Goal: Information Seeking & Learning: Learn about a topic

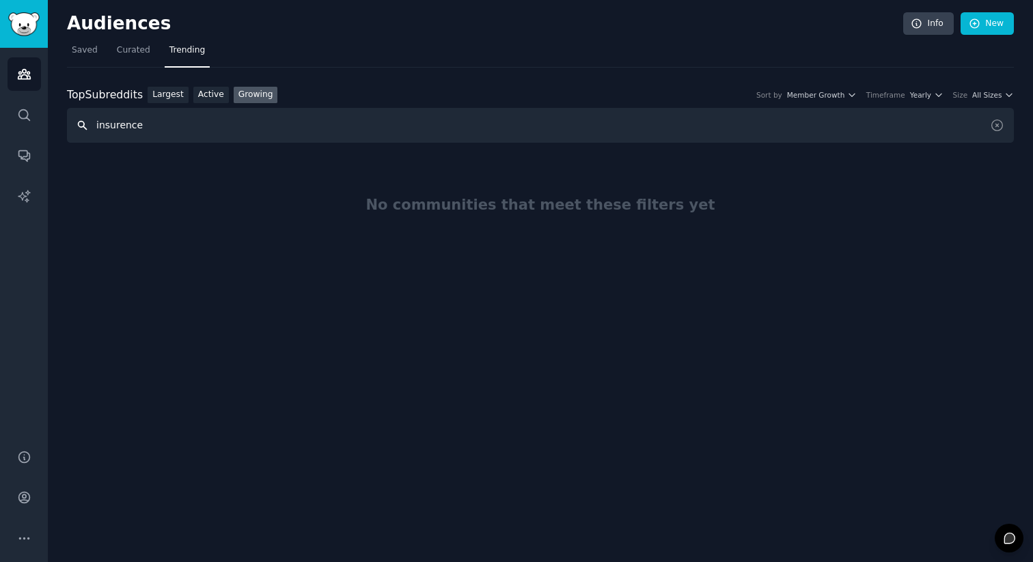
paste input "a"
type input "insurance"
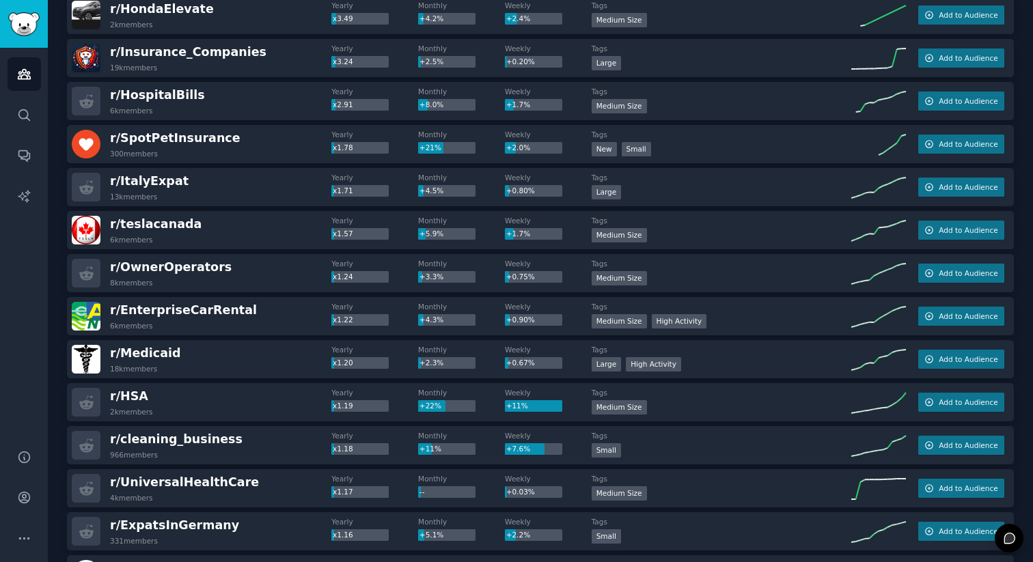
scroll to position [454, 0]
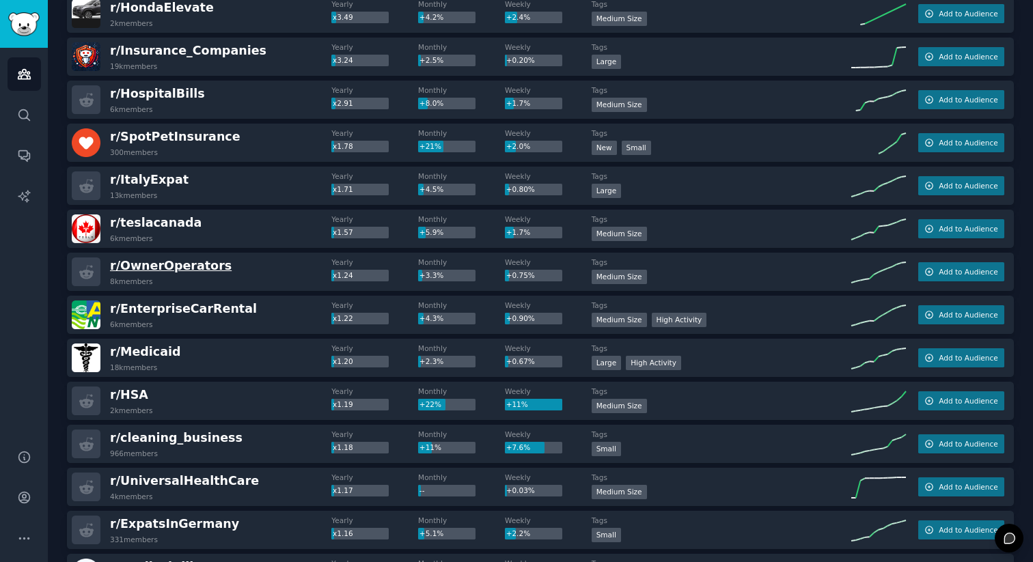
click at [154, 265] on span "r/ OwnerOperators" at bounding box center [171, 266] width 122 height 14
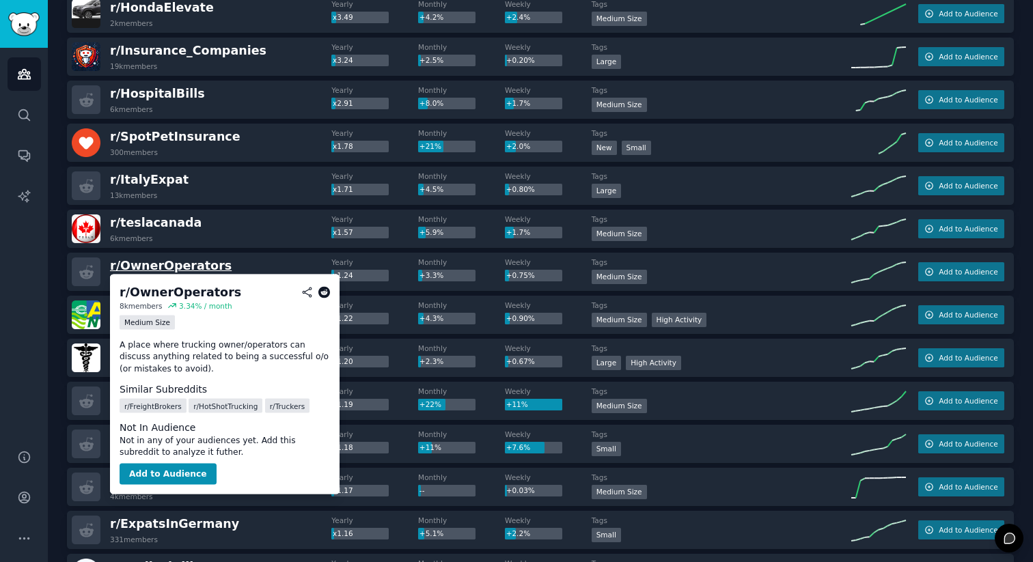
click at [166, 266] on span "r/ OwnerOperators" at bounding box center [171, 266] width 122 height 14
click at [170, 478] on button "Add to Audience" at bounding box center [168, 474] width 97 height 22
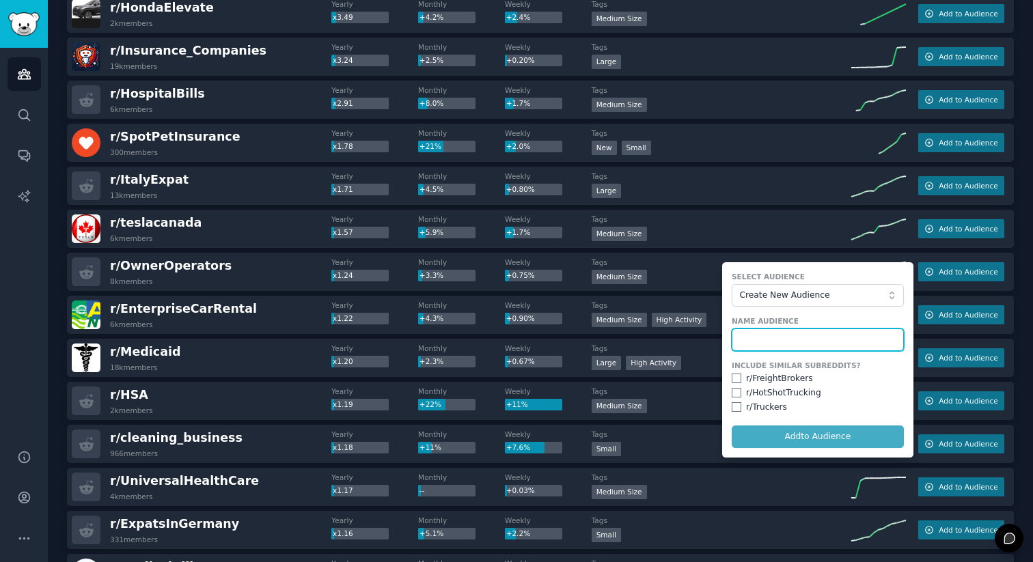
paste input "insurance"
type input "insurance"
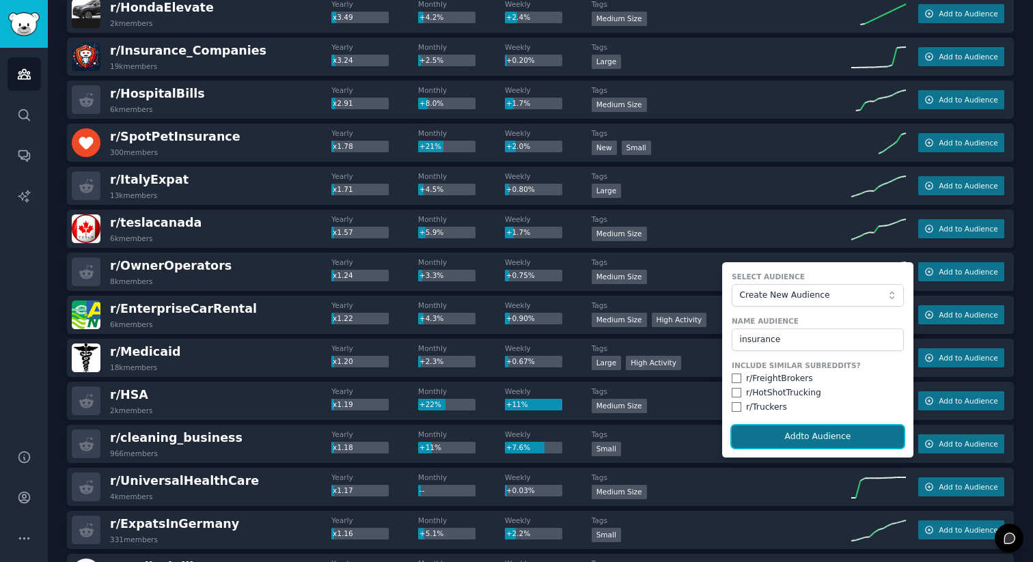
click at [816, 440] on button "Add to Audience" at bounding box center [818, 437] width 172 height 23
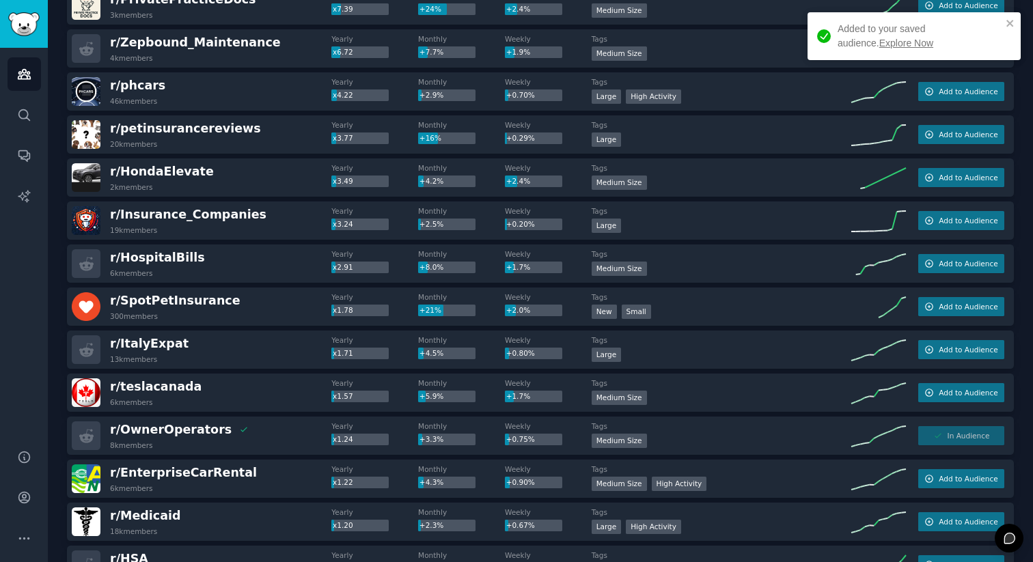
scroll to position [284, 0]
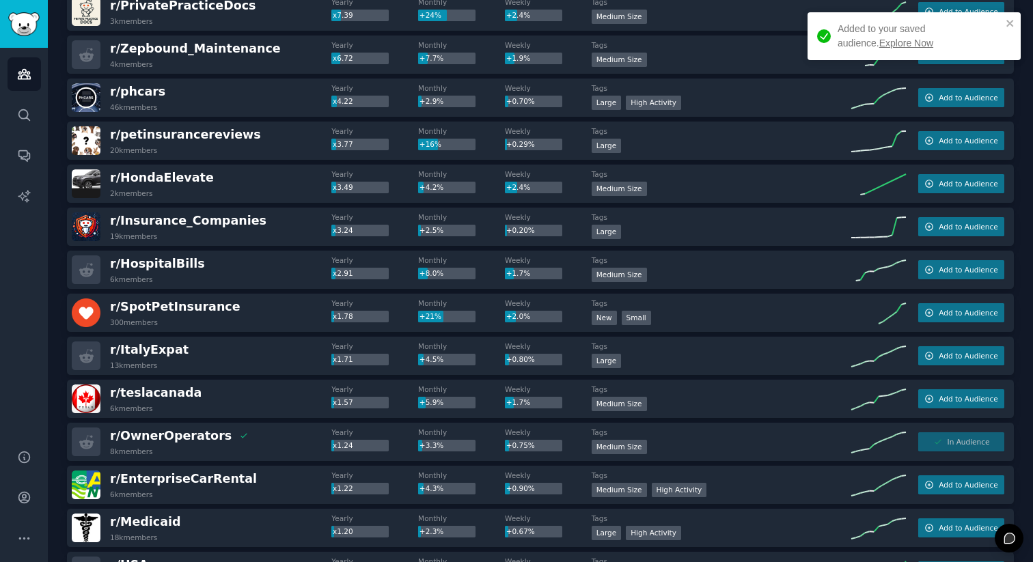
click at [255, 245] on div "r/ Insurance_Companies 19k members Yearly x3.24 Monthly +2.5% Weekly +0.20% Tag…" at bounding box center [540, 227] width 947 height 38
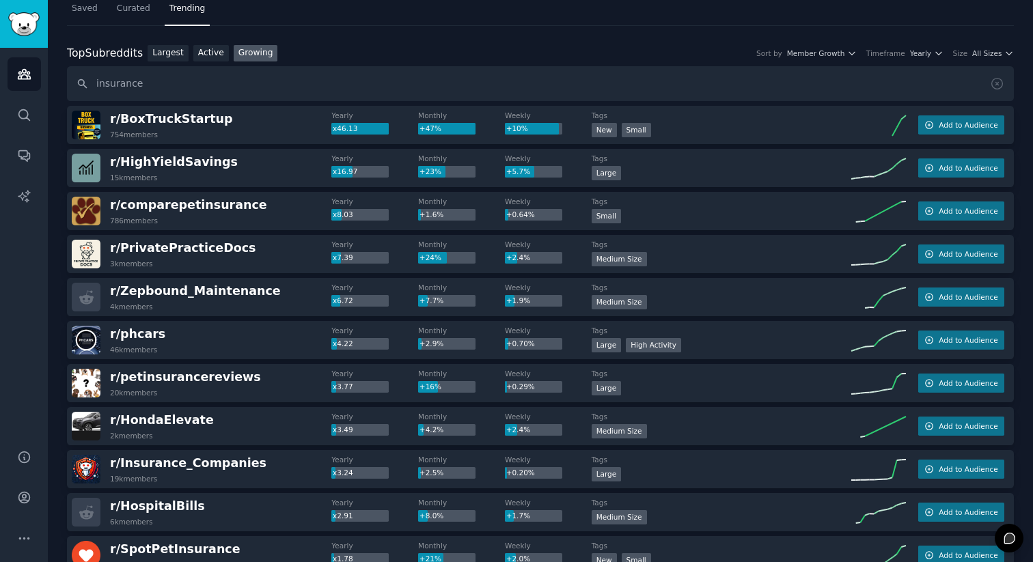
scroll to position [0, 0]
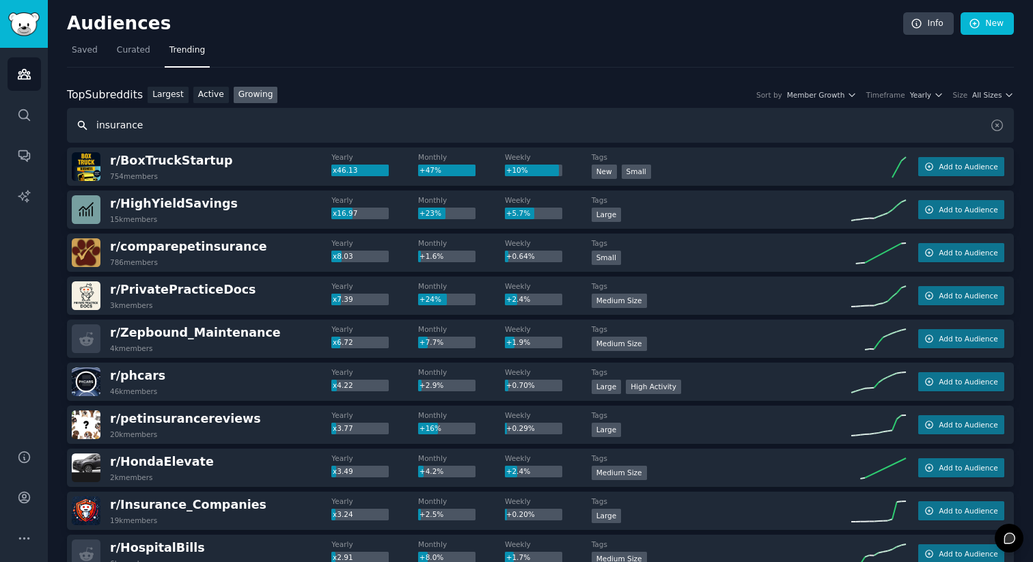
click at [144, 132] on input "insurance" at bounding box center [540, 125] width 947 height 35
paste input "agents"
type input "insurance agents"
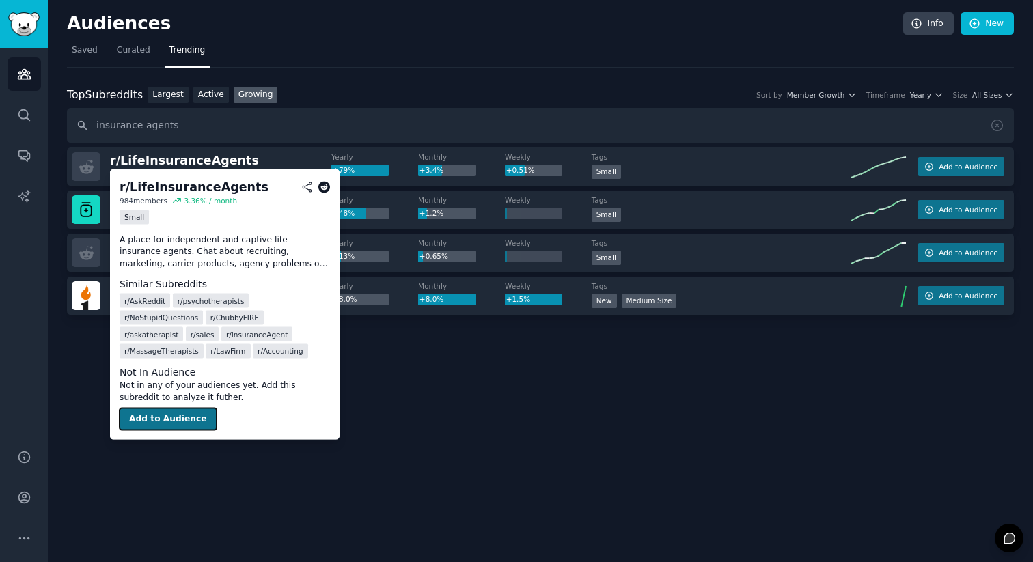
click at [193, 411] on button "Add to Audience" at bounding box center [168, 420] width 97 height 22
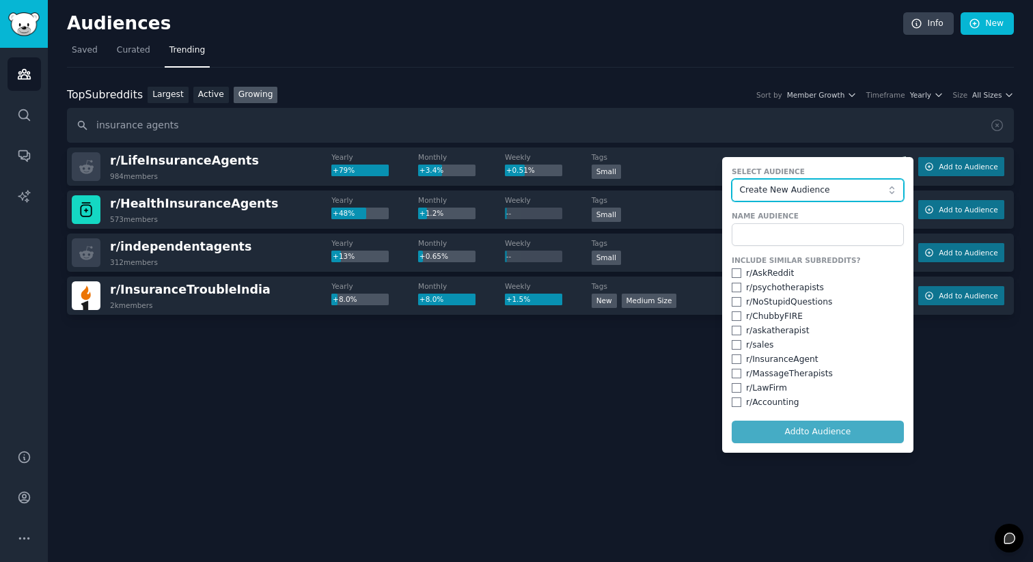
click at [825, 192] on span "Create New Audience" at bounding box center [814, 190] width 150 height 12
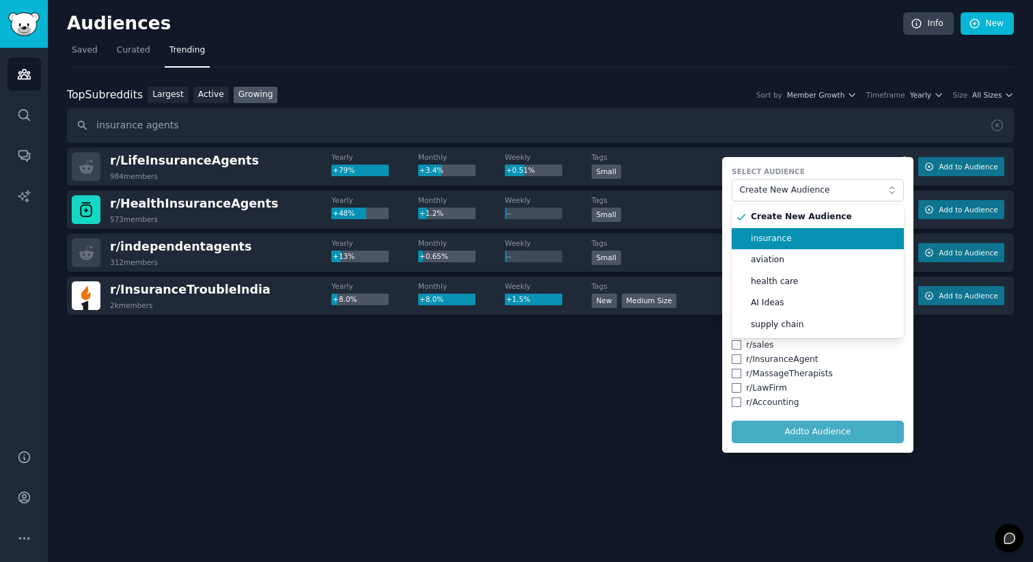
click at [818, 235] on span "insurance" at bounding box center [822, 239] width 143 height 12
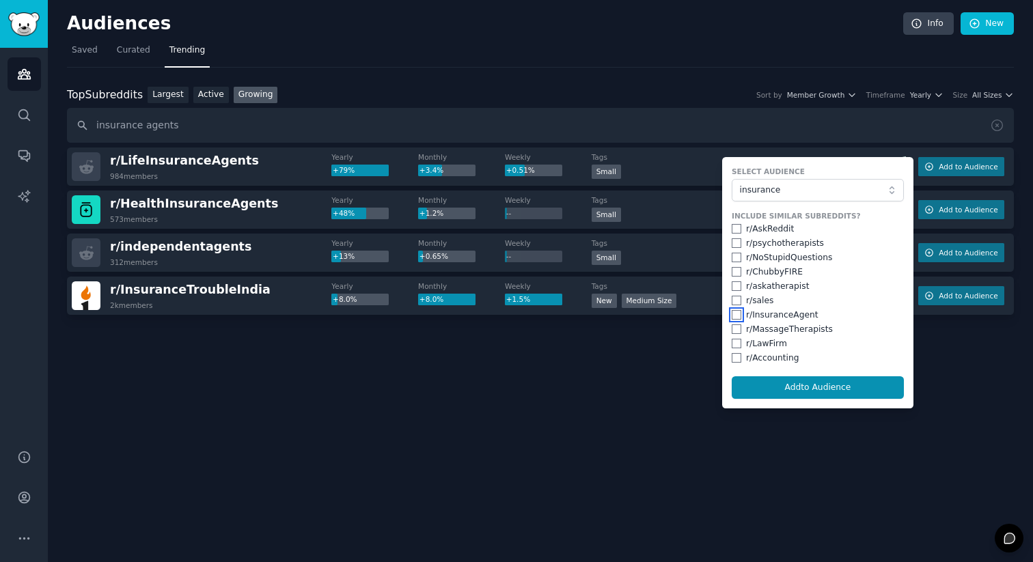
click at [736, 317] on input "checkbox" at bounding box center [737, 315] width 10 height 10
click at [767, 388] on button "Add to Audience" at bounding box center [818, 387] width 172 height 23
checkbox input "false"
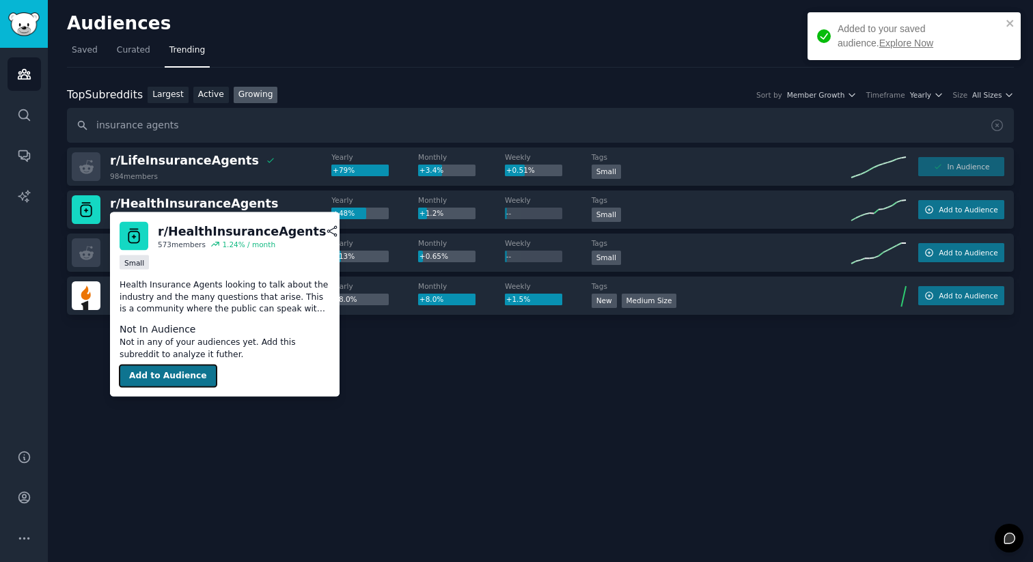
click at [181, 383] on button "Add to Audience" at bounding box center [168, 376] width 97 height 22
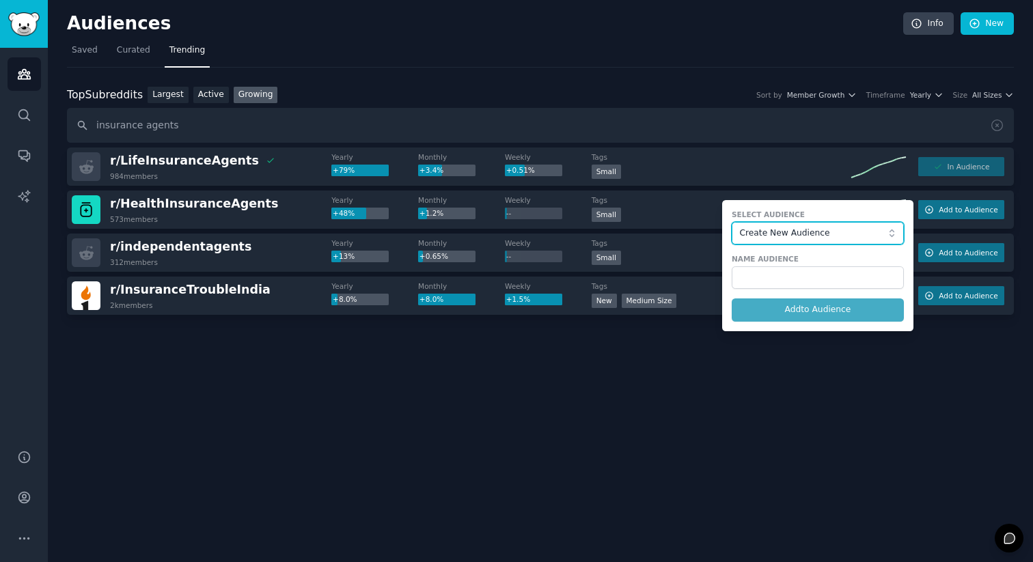
click at [838, 237] on span "Create New Audience" at bounding box center [814, 233] width 150 height 12
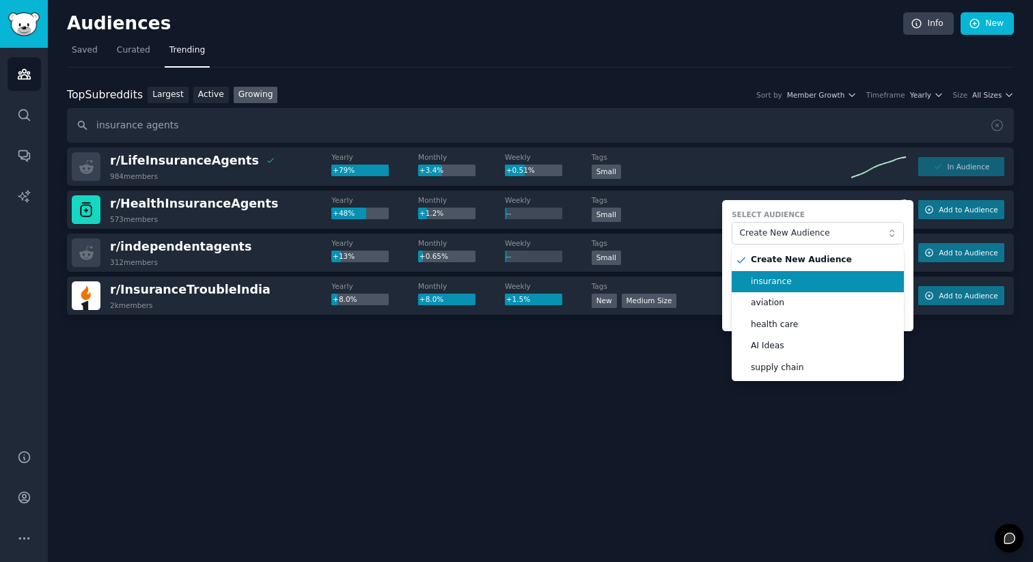
click at [831, 283] on span "insurance" at bounding box center [822, 282] width 143 height 12
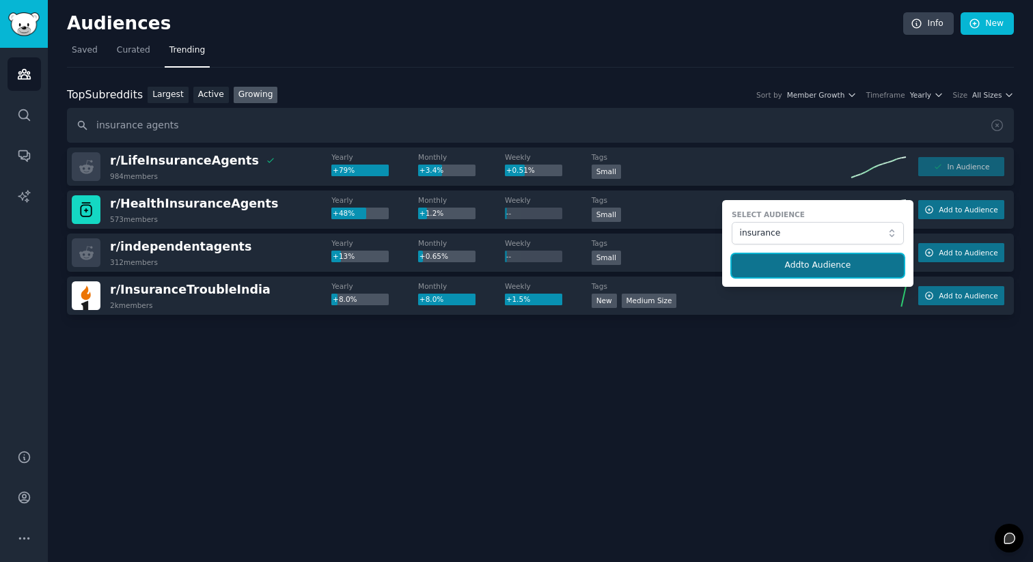
click at [827, 266] on button "Add to Audience" at bounding box center [818, 265] width 172 height 23
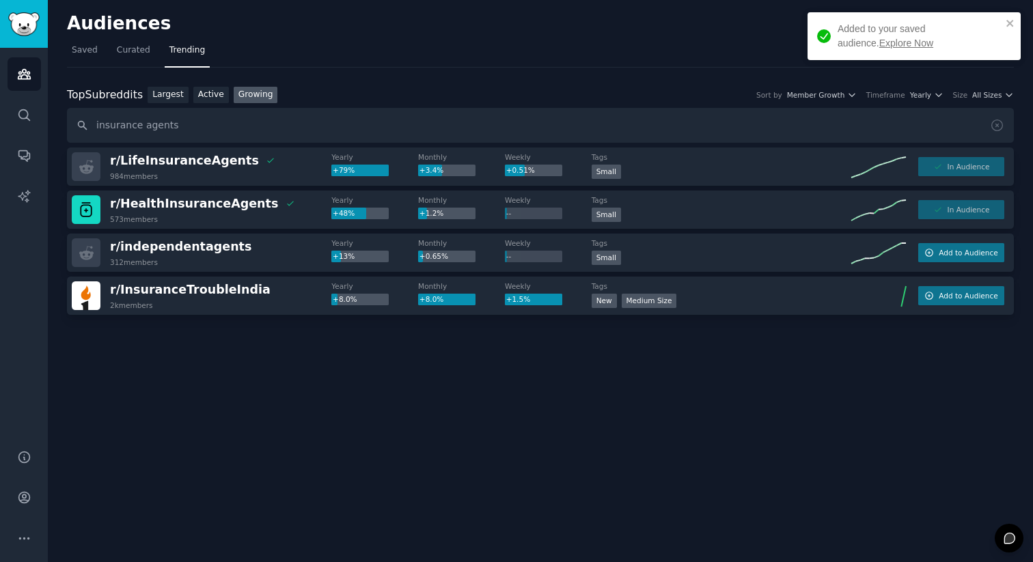
click at [294, 346] on div at bounding box center [540, 353] width 947 height 77
click at [191, 131] on input "insurance agents" at bounding box center [540, 125] width 947 height 35
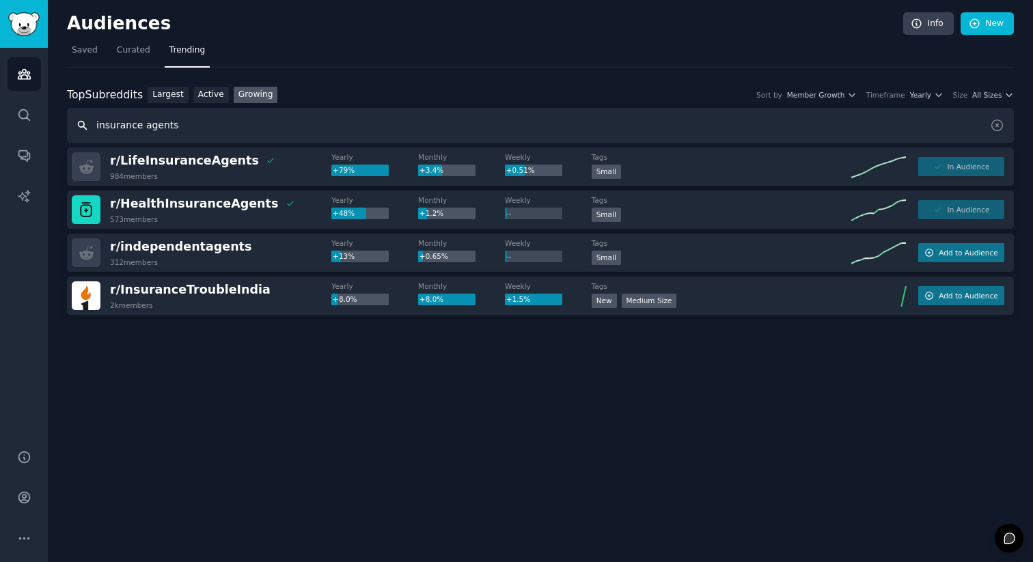
click at [273, 128] on input "insurance agents" at bounding box center [540, 125] width 947 height 35
paste input "selling insurance"
type input "selling insurance"
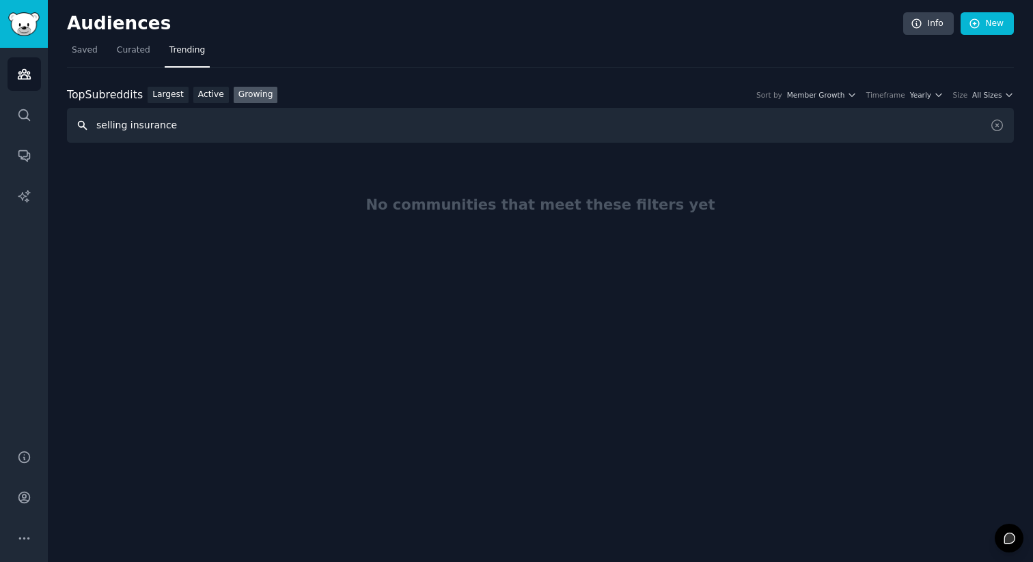
click at [188, 127] on input "selling insurance" at bounding box center [540, 125] width 947 height 35
click at [172, 129] on input "selling insurance" at bounding box center [540, 125] width 947 height 35
click at [186, 133] on input "selling insurance" at bounding box center [540, 125] width 947 height 35
click at [245, 132] on input "selling insurance" at bounding box center [540, 125] width 947 height 35
drag, startPoint x: 126, startPoint y: 128, endPoint x: 23, endPoint y: 131, distance: 103.2
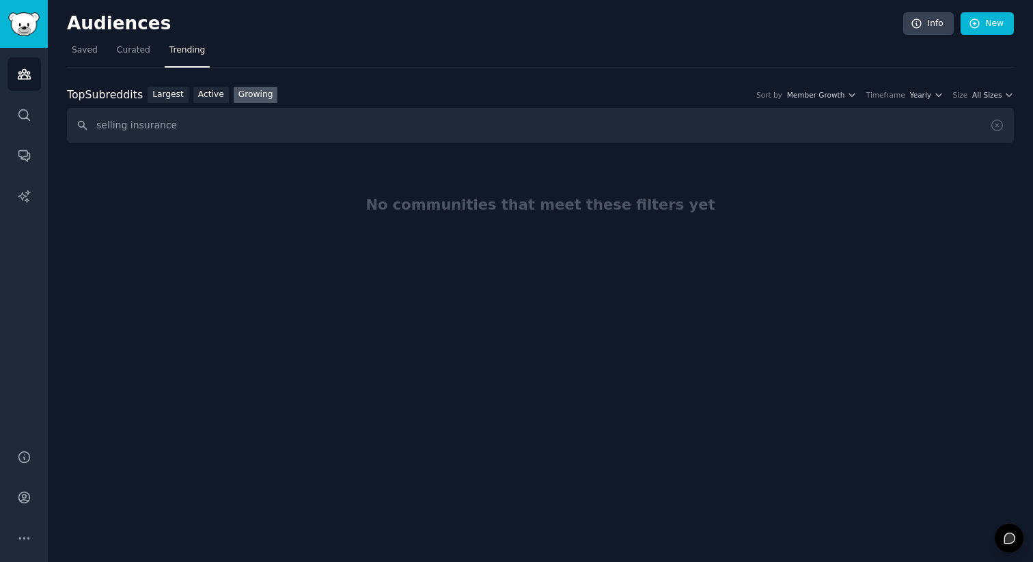
click at [67, 131] on input "selling insurance" at bounding box center [540, 125] width 947 height 35
click at [159, 129] on input "insurance" at bounding box center [540, 125] width 947 height 35
type input "insuran"
paste input "insurance agents"
type input "insurance agents"
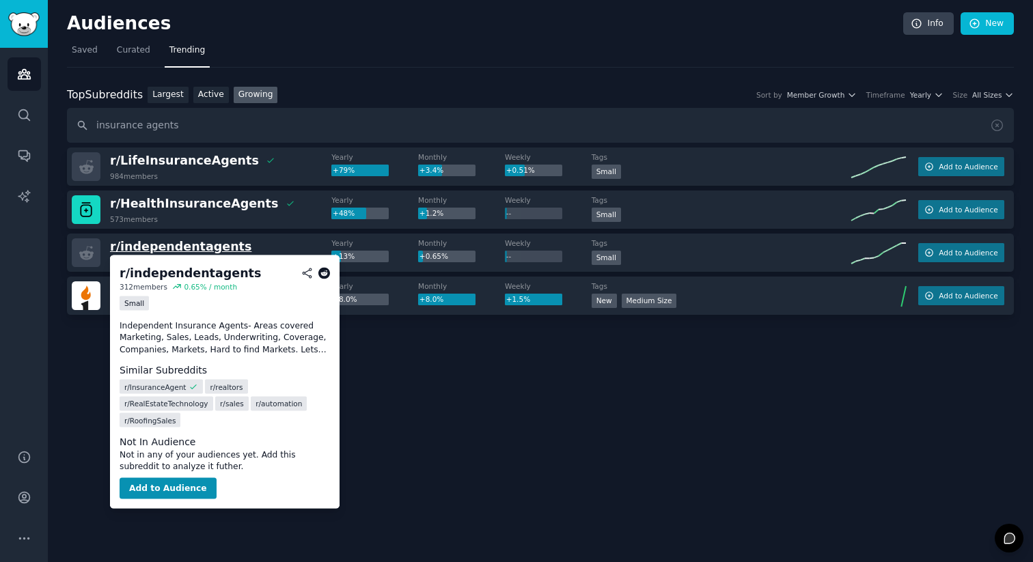
click at [151, 249] on span "r/ independentagents" at bounding box center [180, 247] width 141 height 14
click at [187, 482] on button "Add to Audience" at bounding box center [168, 489] width 97 height 22
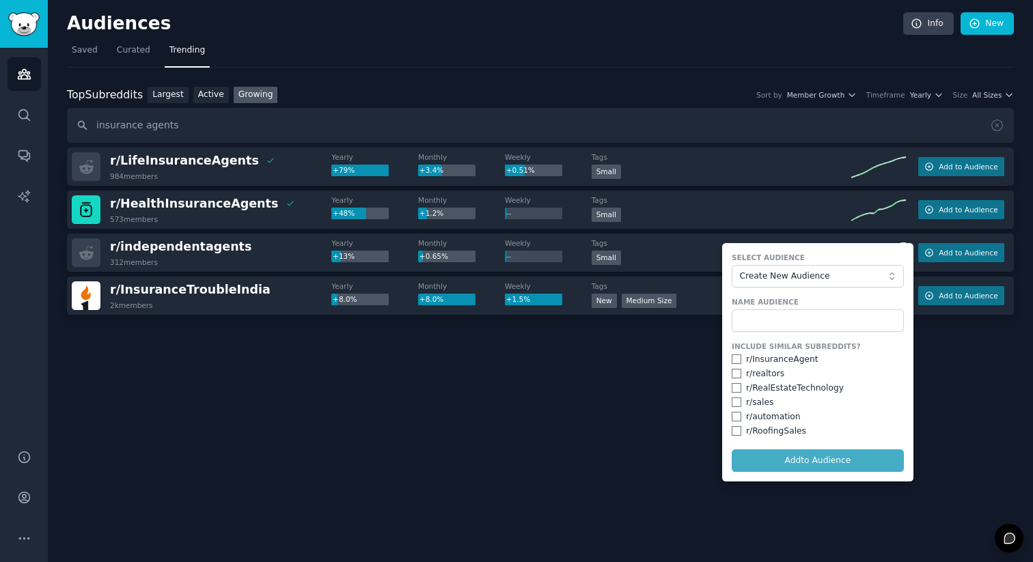
click at [440, 409] on div "Audiences Info New Saved Curated Trending Top Subreddits Top Subreddits Largest…" at bounding box center [540, 281] width 985 height 562
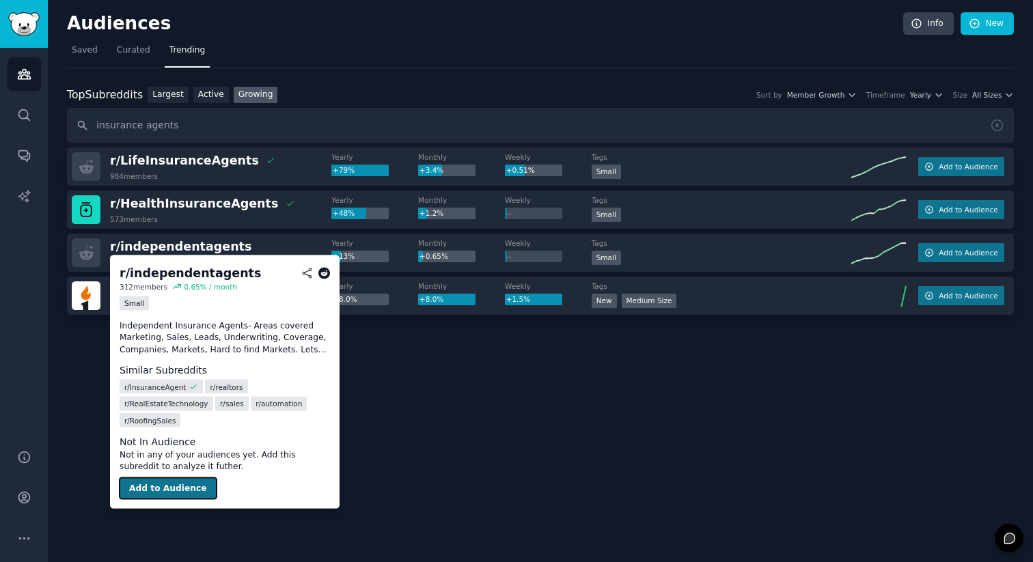
click at [177, 492] on button "Add to Audience" at bounding box center [168, 489] width 97 height 22
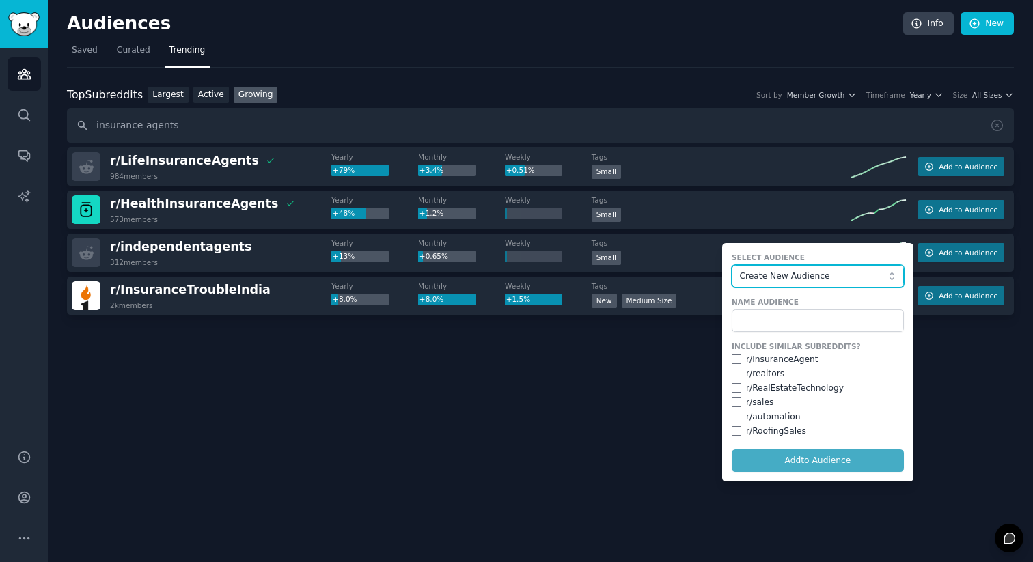
click at [773, 277] on span "Create New Audience" at bounding box center [814, 277] width 150 height 12
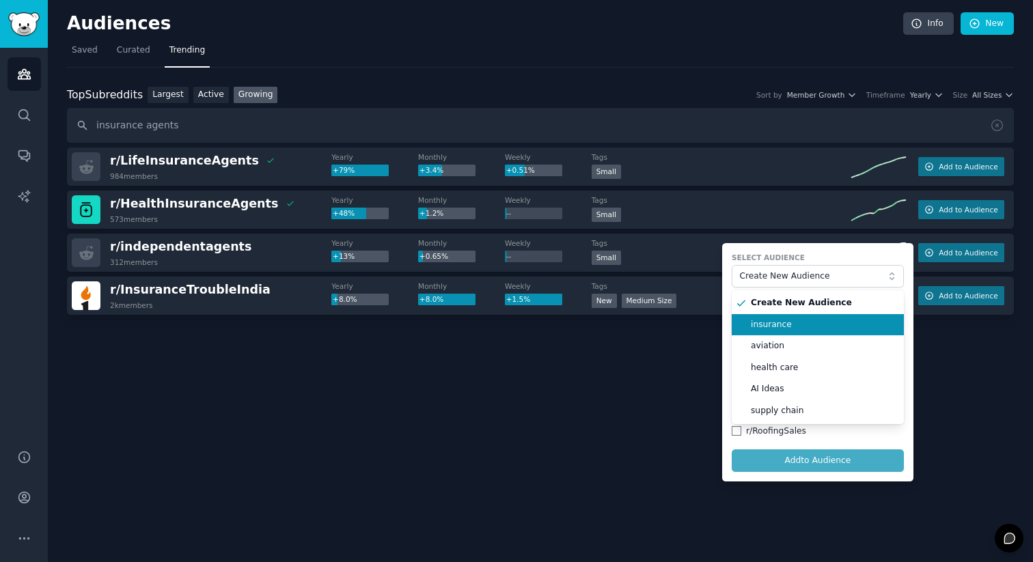
click at [776, 333] on li "insurance" at bounding box center [818, 325] width 172 height 22
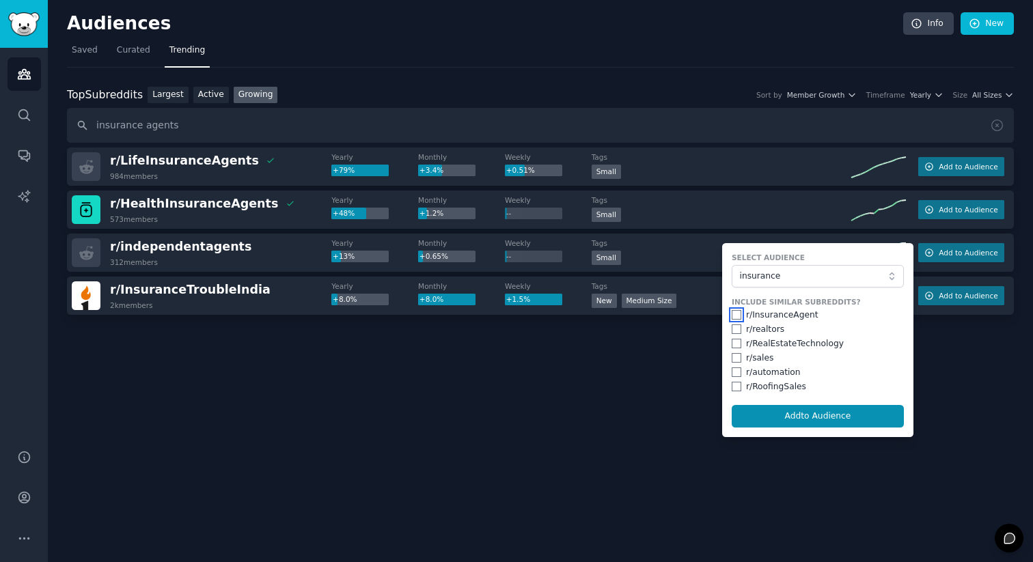
click at [736, 316] on input "checkbox" at bounding box center [737, 315] width 10 height 10
click at [806, 423] on button "Add to Audience" at bounding box center [818, 416] width 172 height 23
checkbox input "false"
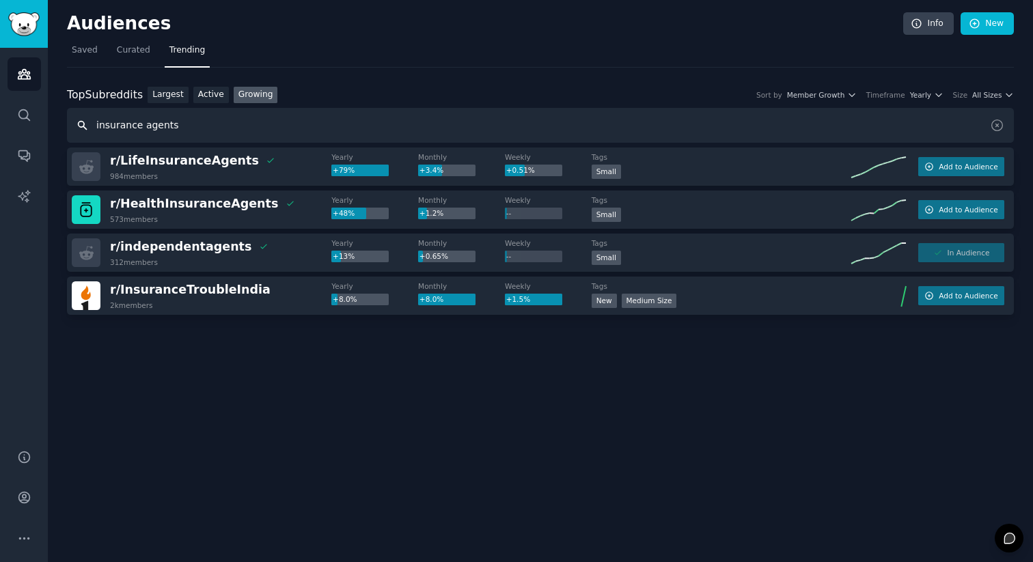
click at [161, 128] on input "insurance agents" at bounding box center [540, 125] width 947 height 35
click at [27, 72] on icon "Sidebar" at bounding box center [24, 75] width 12 height 10
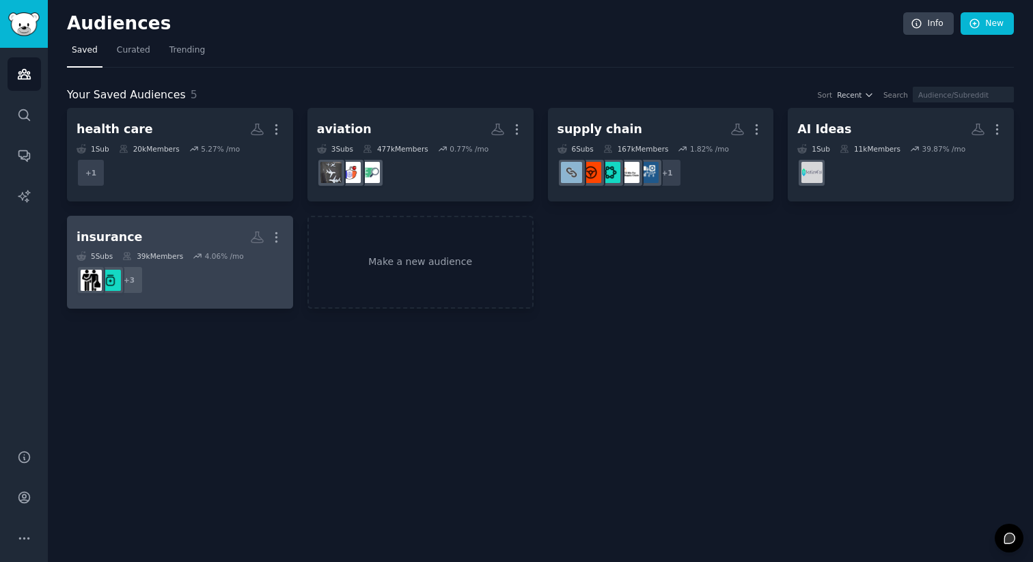
click at [185, 231] on h2 "insurance More" at bounding box center [180, 237] width 207 height 24
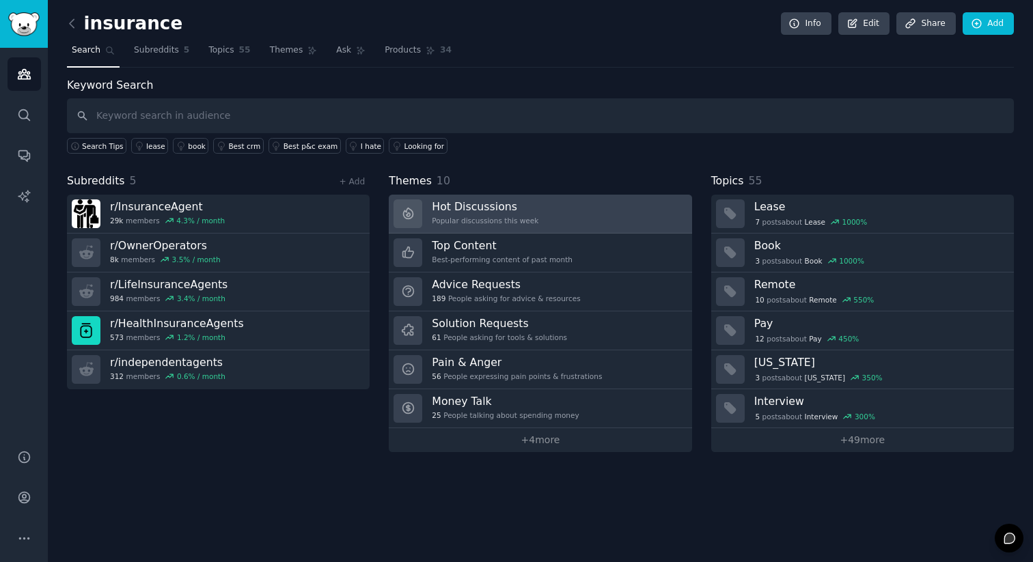
click at [576, 216] on link "Hot Discussions Popular discussions this week" at bounding box center [540, 214] width 303 height 39
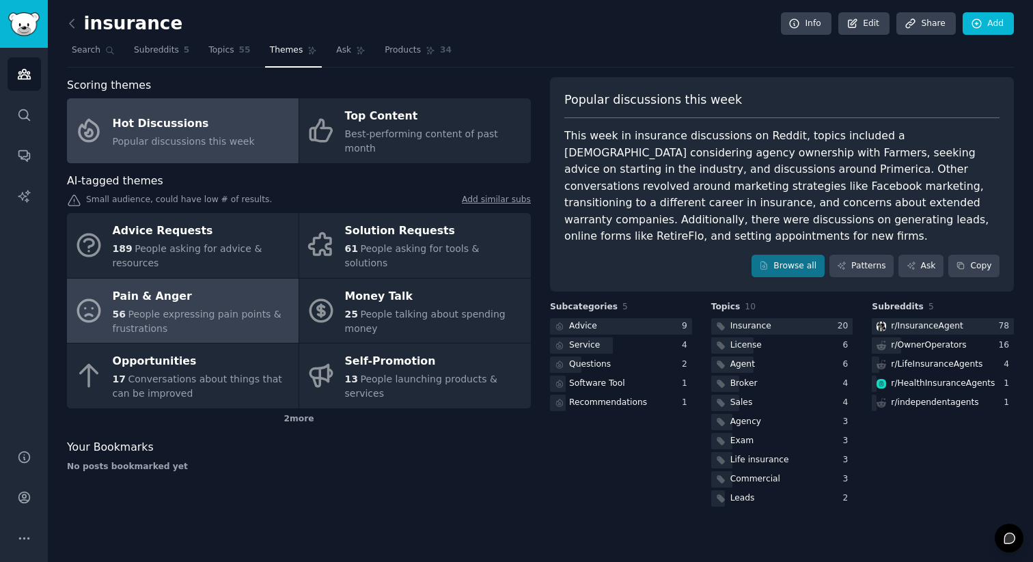
click at [207, 316] on div "56 People expressing pain points & frustrations" at bounding box center [202, 321] width 179 height 29
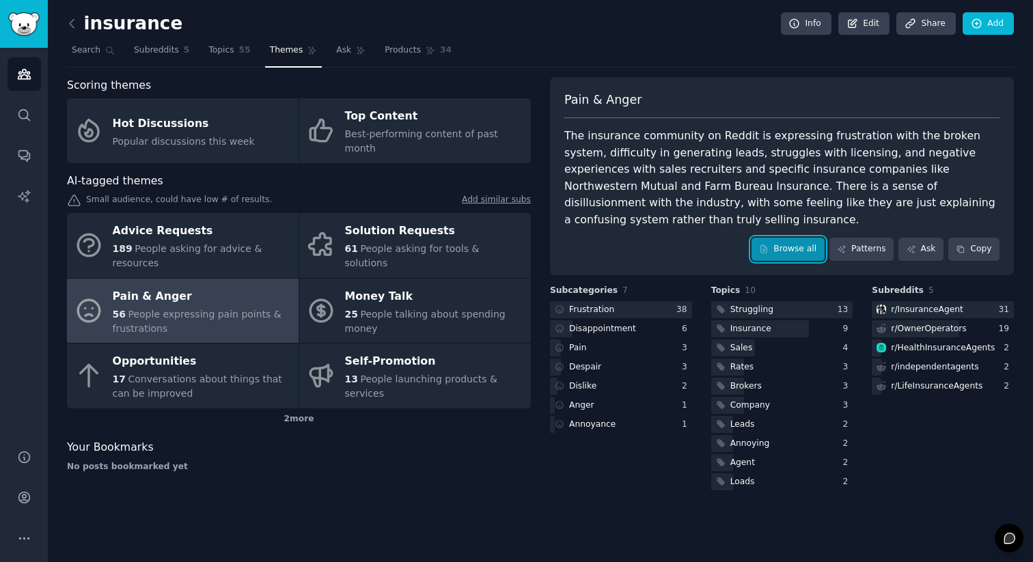
click at [795, 238] on link "Browse all" at bounding box center [787, 249] width 73 height 23
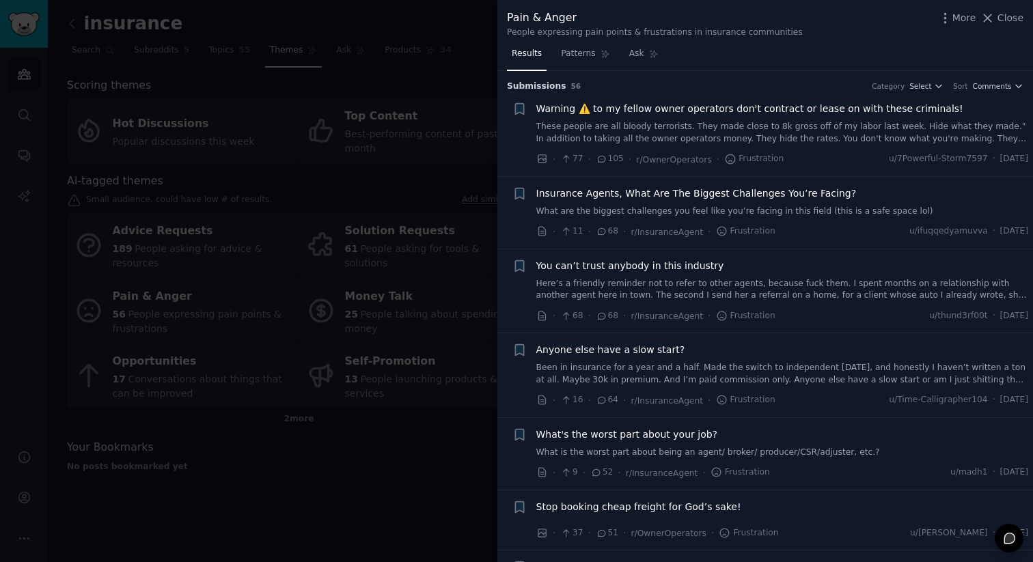
click at [782, 207] on link "What are the biggest challenges you feel like you’re facing in this field (this…" at bounding box center [782, 212] width 493 height 12
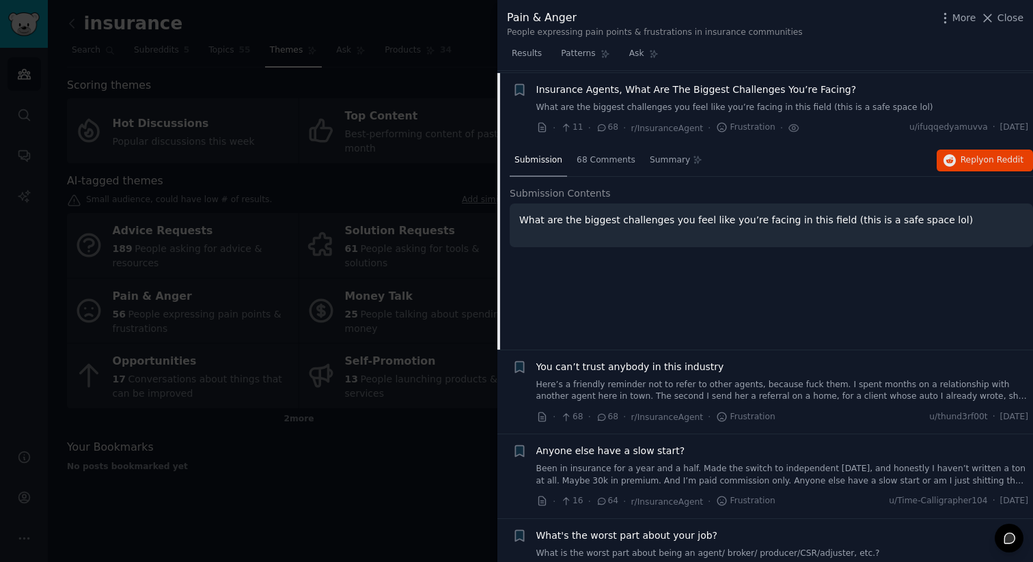
scroll to position [106, 0]
click at [598, 163] on span "68 Comments" at bounding box center [606, 158] width 59 height 12
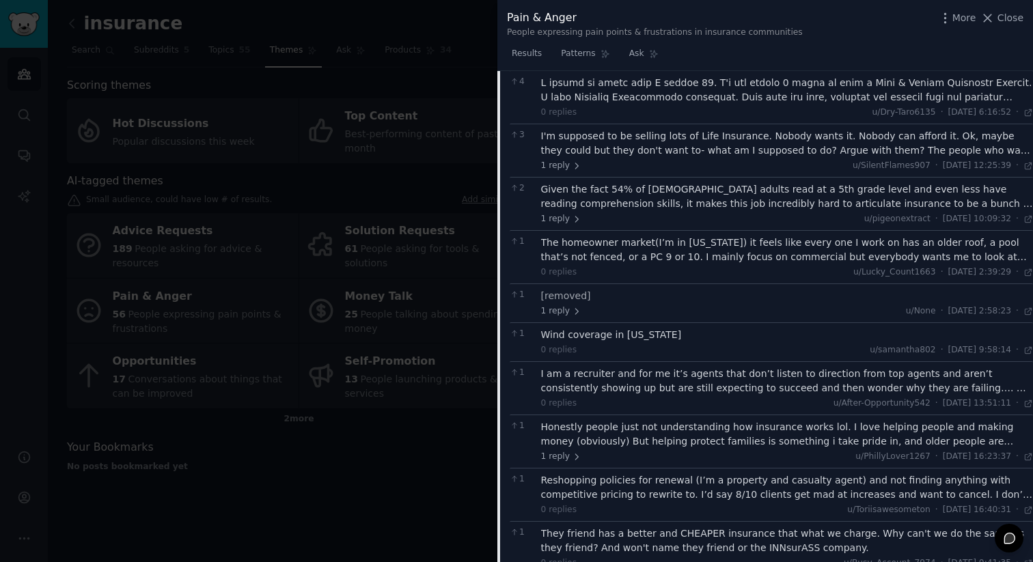
scroll to position [620, 0]
click at [428, 433] on div at bounding box center [516, 281] width 1033 height 562
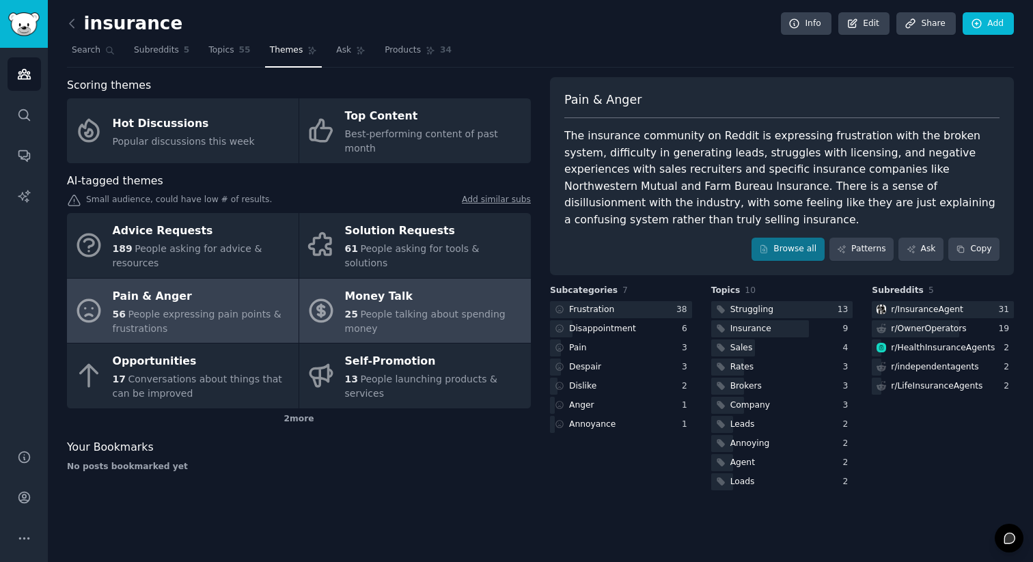
click at [410, 292] on div "Money Talk" at bounding box center [434, 297] width 179 height 22
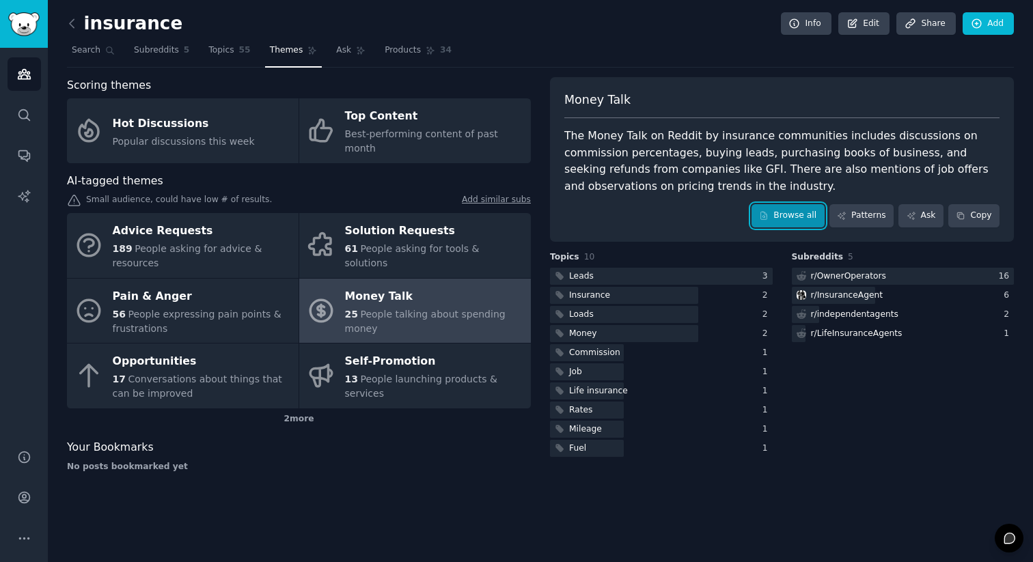
click at [812, 221] on link "Browse all" at bounding box center [787, 215] width 73 height 23
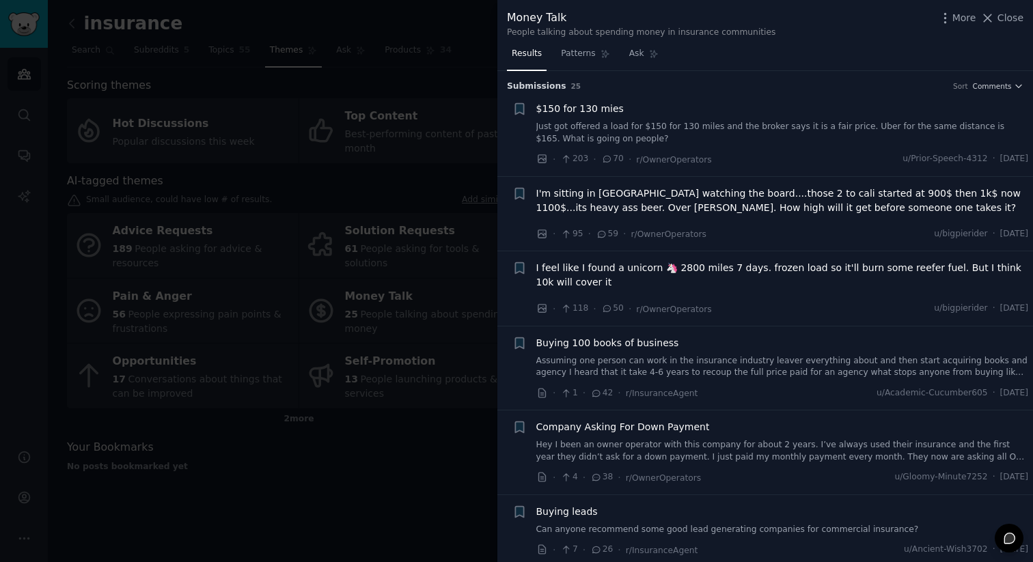
click at [445, 331] on div at bounding box center [516, 281] width 1033 height 562
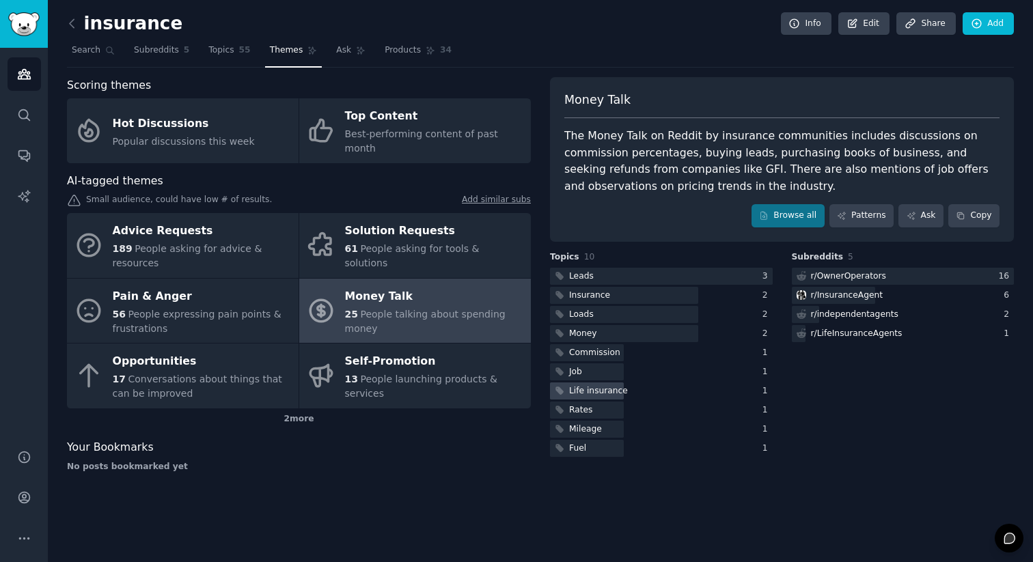
click at [672, 385] on div "Life insurance" at bounding box center [661, 391] width 223 height 17
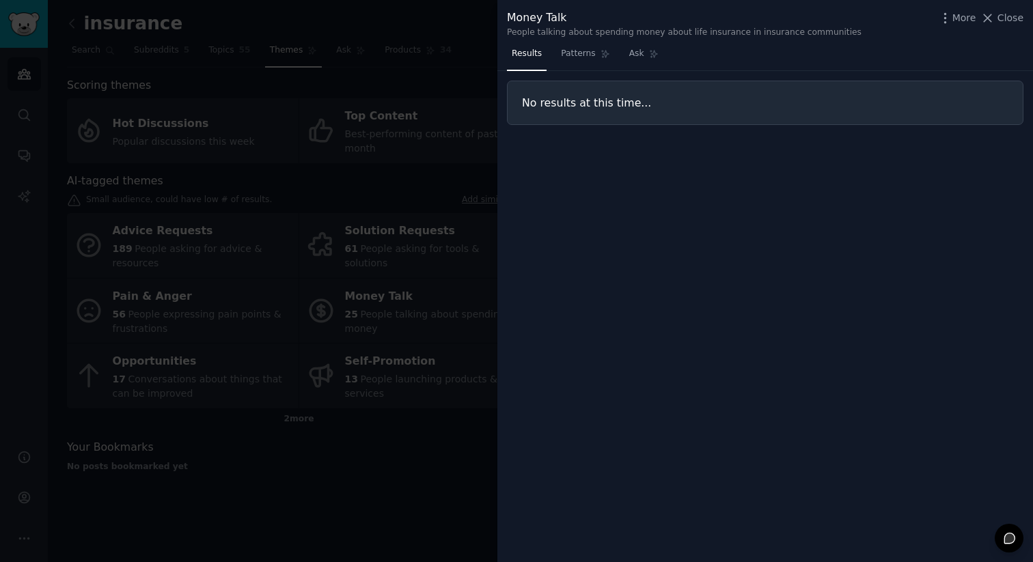
click at [317, 424] on div at bounding box center [516, 281] width 1033 height 562
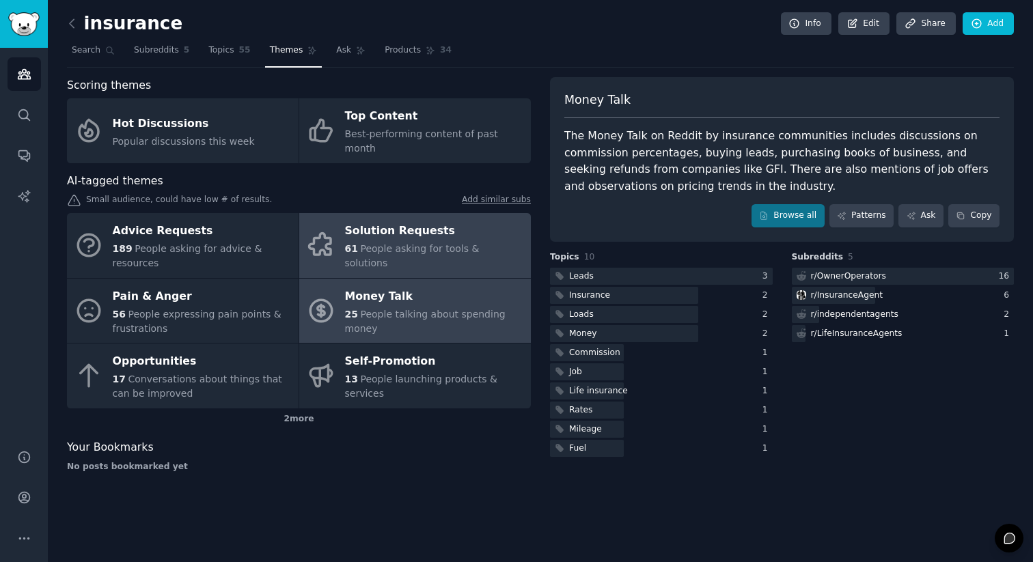
click at [426, 230] on div "Solution Requests" at bounding box center [434, 232] width 179 height 22
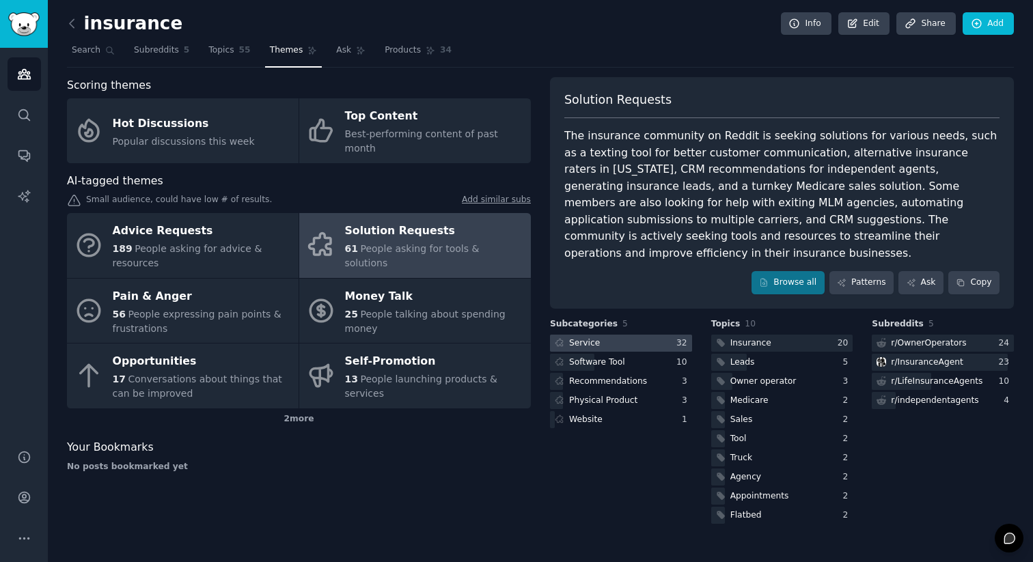
click at [633, 335] on div at bounding box center [621, 343] width 142 height 17
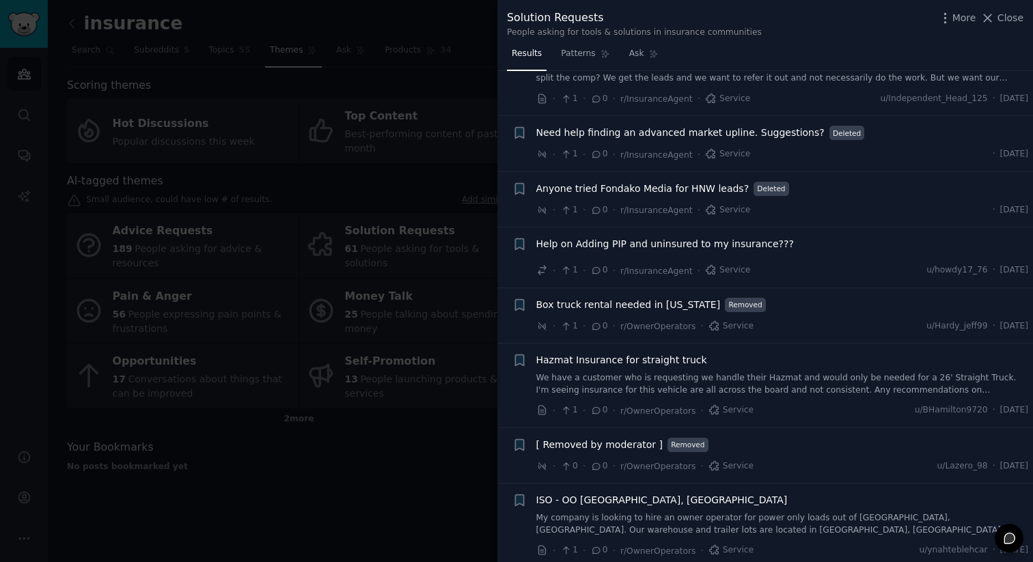
scroll to position [2013, 0]
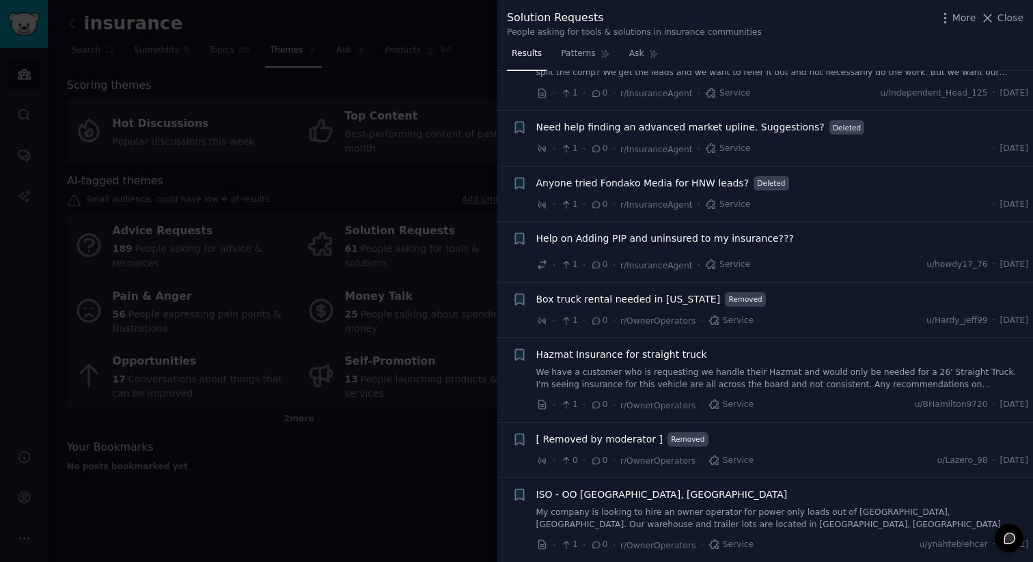
click at [472, 424] on div at bounding box center [516, 281] width 1033 height 562
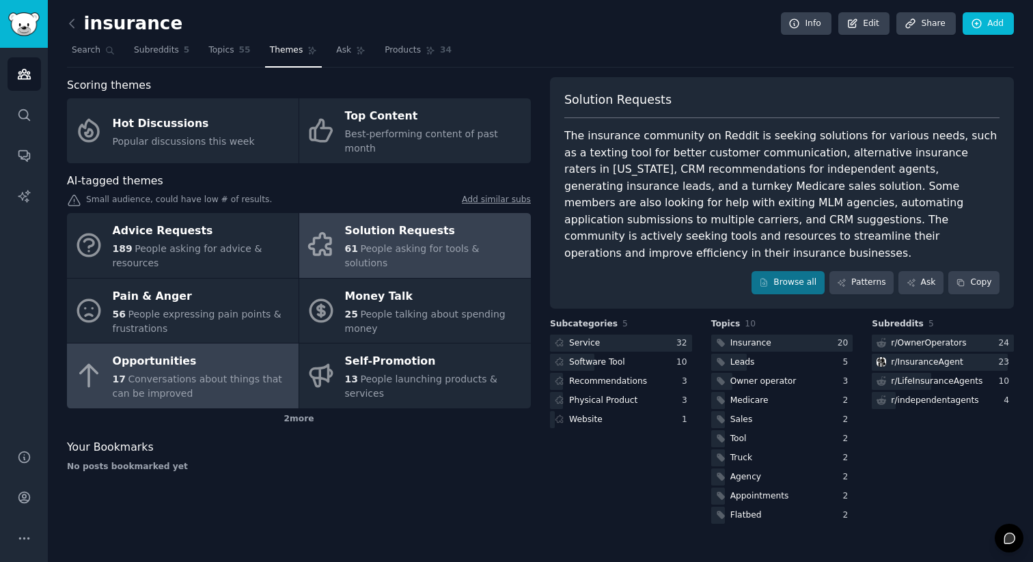
click at [197, 372] on div "17 Conversations about things that can be improved" at bounding box center [202, 386] width 179 height 29
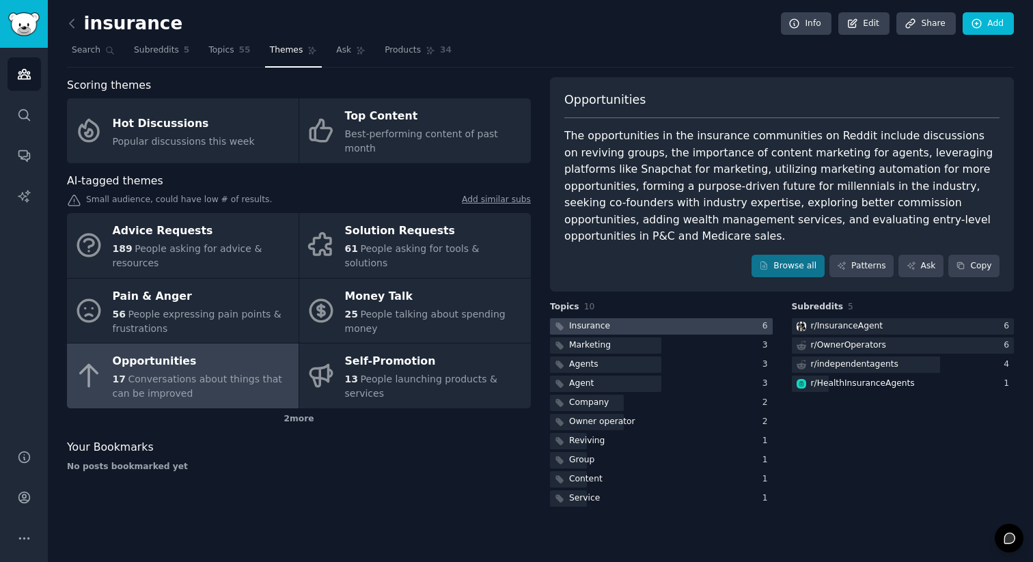
click at [611, 324] on div at bounding box center [661, 326] width 223 height 17
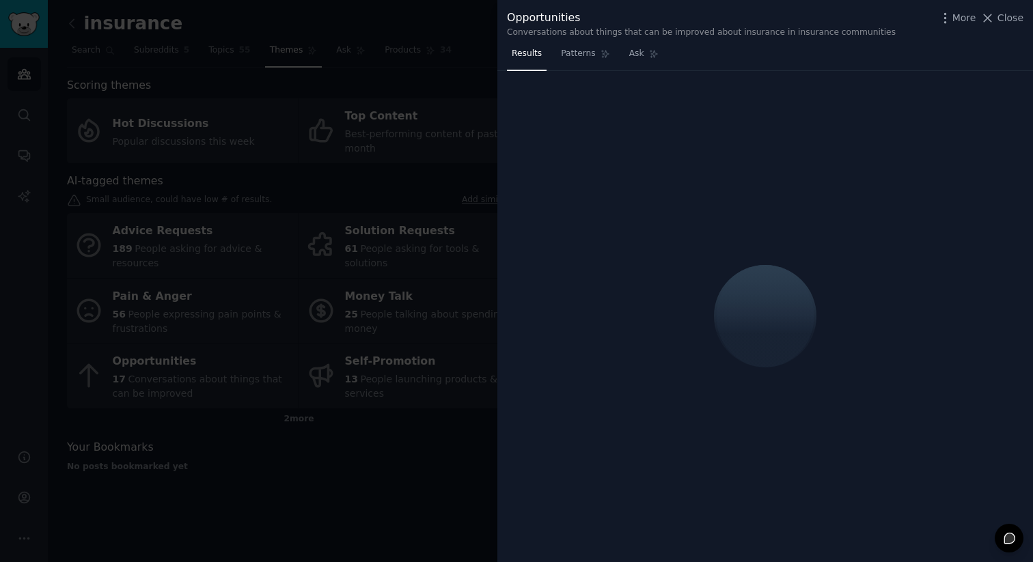
click at [409, 483] on div at bounding box center [516, 281] width 1033 height 562
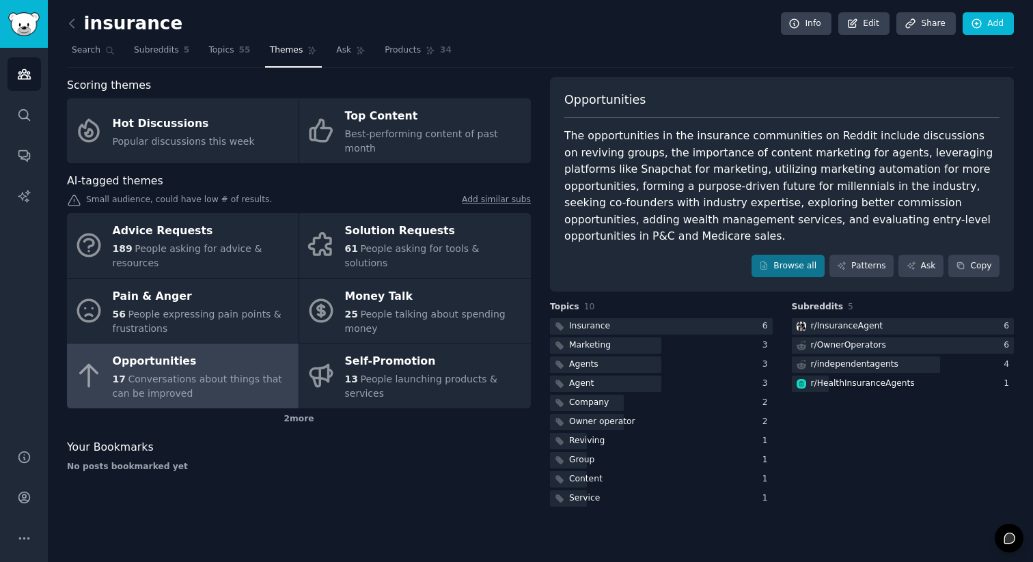
click at [915, 197] on div "The opportunities in the insurance communities on Reddit include discussions on…" at bounding box center [781, 186] width 435 height 117
click at [922, 271] on link "Ask" at bounding box center [920, 266] width 45 height 23
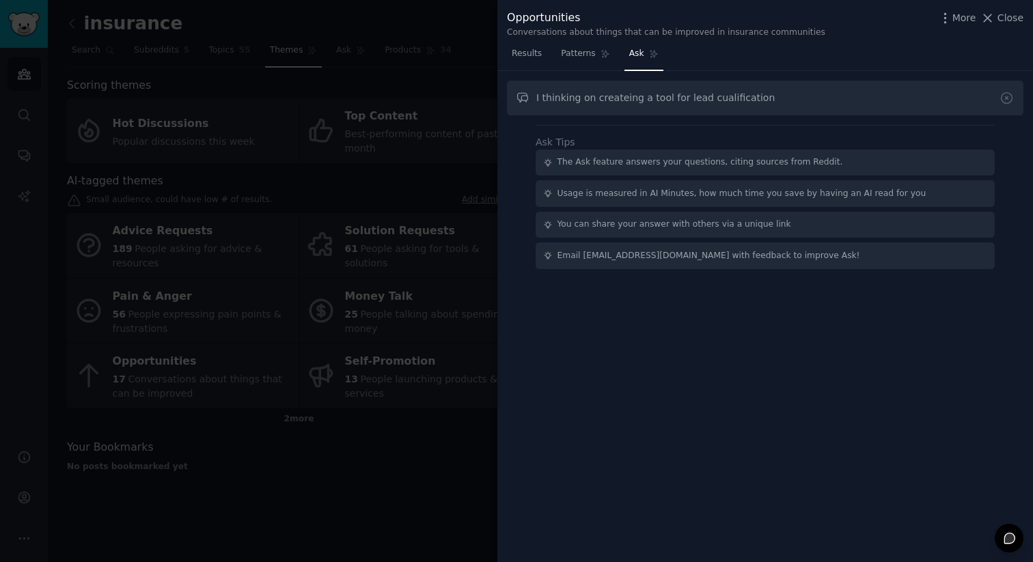
type input "I thinking on createing a tool for lead cualification"
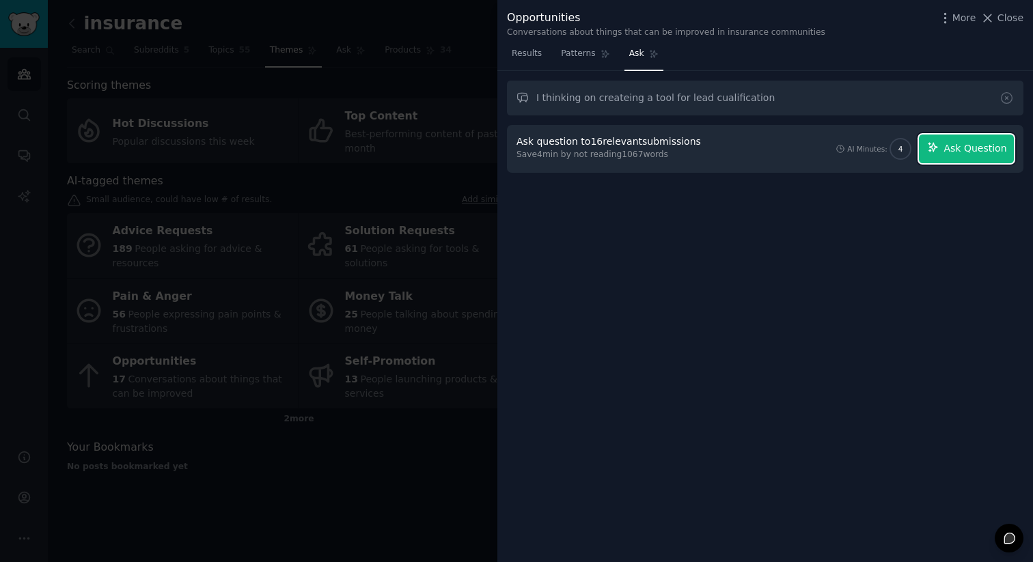
click at [972, 156] on button "Ask Question" at bounding box center [966, 149] width 95 height 29
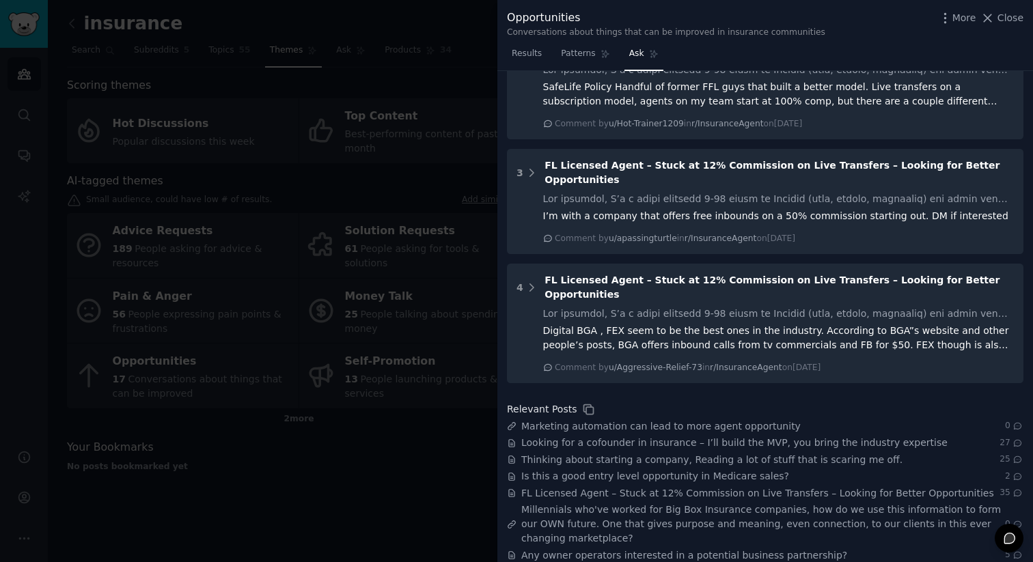
scroll to position [687, 0]
click at [424, 441] on div at bounding box center [516, 281] width 1033 height 562
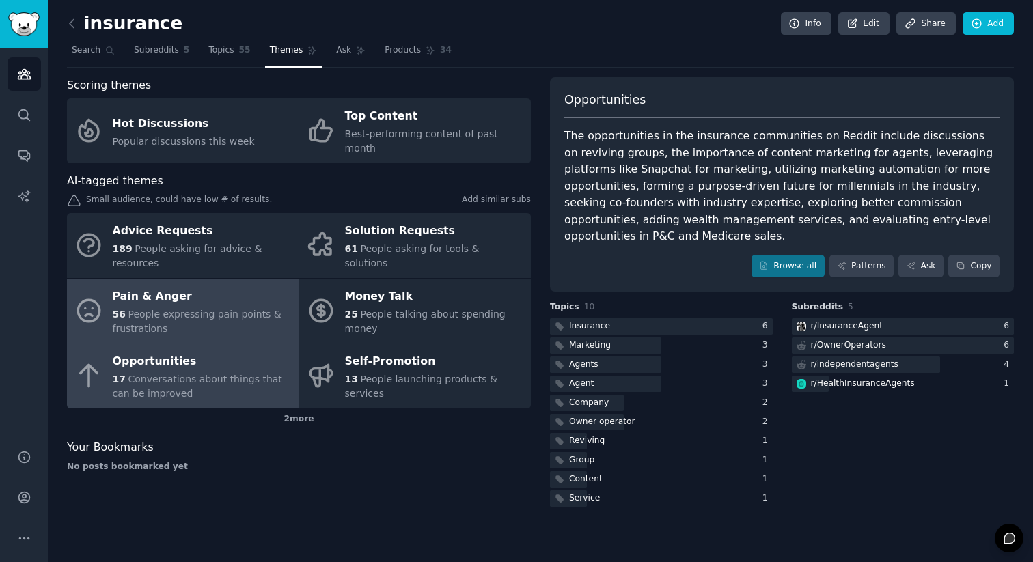
click at [147, 308] on div "56 People expressing pain points & frustrations" at bounding box center [202, 321] width 179 height 29
